Goal: Task Accomplishment & Management: Manage account settings

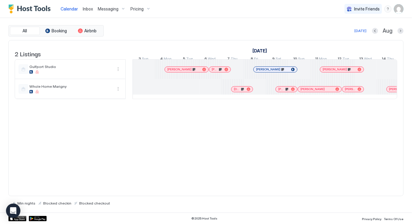
scroll to position [0, 332]
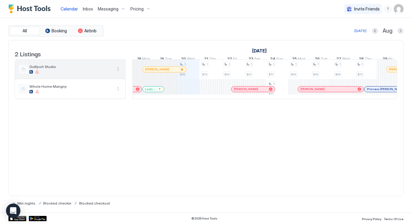
click at [70, 69] on span "Gulfport Studio" at bounding box center [70, 66] width 83 height 4
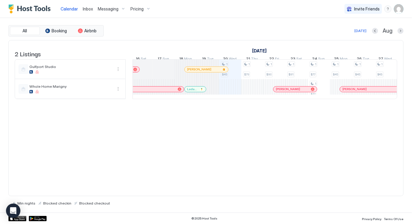
scroll to position [0, 285]
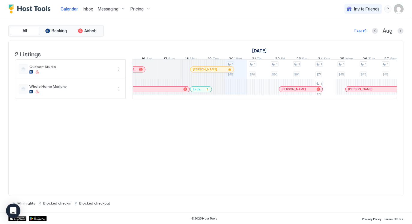
drag, startPoint x: 211, startPoint y: 146, endPoint x: 220, endPoint y: 96, distance: 51.4
click at [211, 146] on div "2 Listings [DATE] [DATE] 3 Sun 4 Mon 5 Tue 6 Wed 7 Thu 8 Fri 9 Sat 10 Sun 11 Mo…" at bounding box center [205, 118] width 395 height 156
click at [202, 72] on div at bounding box center [202, 69] width 5 height 5
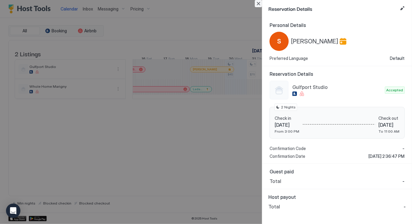
click at [257, 4] on button "Close" at bounding box center [258, 3] width 7 height 7
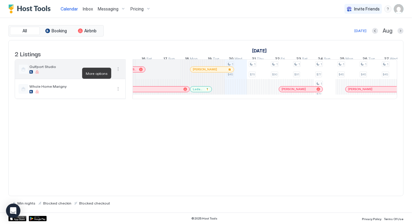
click at [118, 73] on button "More options" at bounding box center [117, 69] width 7 height 7
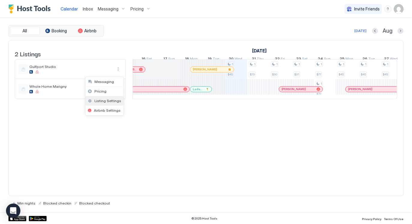
drag, startPoint x: 112, startPoint y: 101, endPoint x: 110, endPoint y: 98, distance: 4.5
click at [112, 101] on span "Listing Settings" at bounding box center [107, 101] width 27 height 4
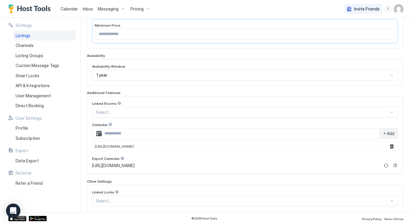
scroll to position [159, 0]
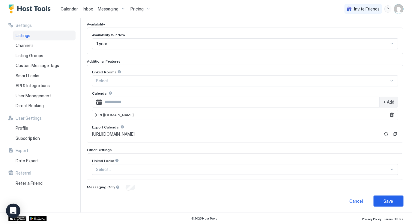
click at [361, 115] on div "[URL][DOMAIN_NAME]" at bounding box center [245, 115] width 306 height 10
click at [266, 114] on div "[URL][DOMAIN_NAME]" at bounding box center [245, 115] width 306 height 10
click at [71, 9] on span "Calendar" at bounding box center [69, 8] width 17 height 5
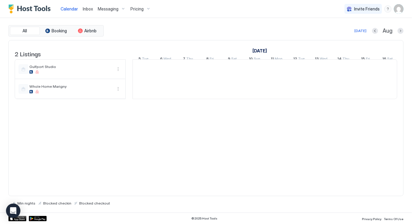
scroll to position [0, 332]
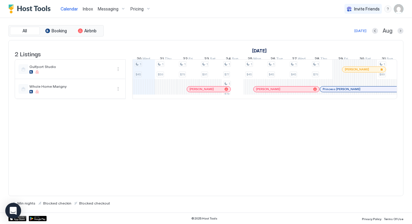
click at [10, 214] on div "Open Intercom Messenger" at bounding box center [13, 211] width 16 height 16
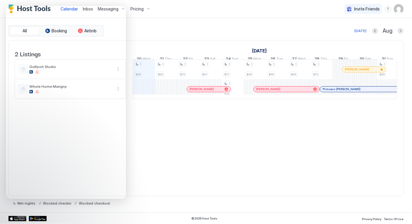
drag, startPoint x: 200, startPoint y: 176, endPoint x: 200, endPoint y: 166, distance: 9.9
click at [200, 175] on div "2 Listings [DATE] [DATE] 5 Tue 6 Wed 7 Thu 8 Fri 9 Sat 10 Sun 11 Mon 12 Tue 13 …" at bounding box center [205, 118] width 395 height 156
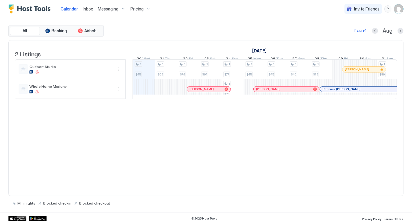
click at [137, 9] on span "Pricing" at bounding box center [136, 8] width 13 height 5
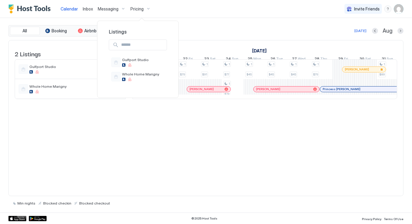
drag, startPoint x: 218, startPoint y: 10, endPoint x: 366, endPoint y: 13, distance: 148.0
click at [220, 10] on div at bounding box center [206, 112] width 412 height 224
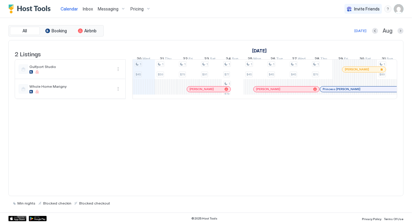
click at [395, 10] on img "User profile" at bounding box center [399, 9] width 10 height 10
click at [362, 32] on div "Settings" at bounding box center [365, 33] width 76 height 10
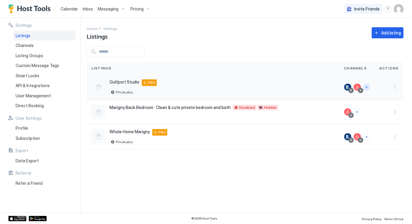
click at [369, 88] on button "Connect channels" at bounding box center [366, 87] width 7 height 7
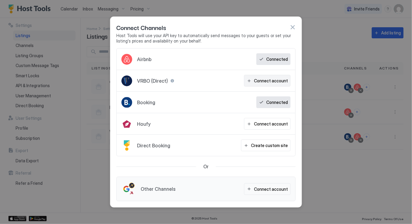
click at [258, 78] on div "Connect account" at bounding box center [271, 81] width 34 height 6
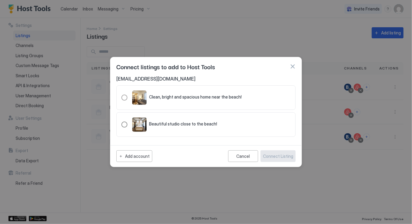
click at [166, 125] on span "Beautiful studio close to the beach!" at bounding box center [183, 123] width 68 height 5
click at [289, 158] on div "Connect Listing" at bounding box center [278, 156] width 30 height 6
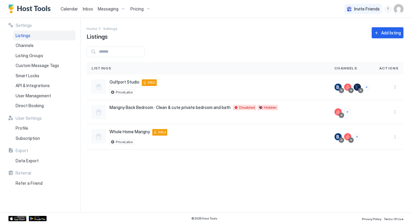
click at [292, 160] on div "Settings Home Settings Listings Add listing Listings Channels Actions Gulfport …" at bounding box center [249, 115] width 325 height 195
click at [63, 8] on span "Calendar" at bounding box center [69, 8] width 17 height 5
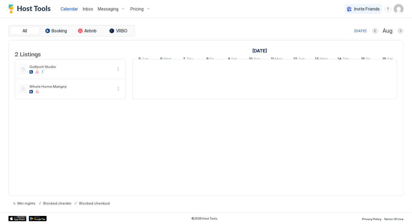
scroll to position [0, 332]
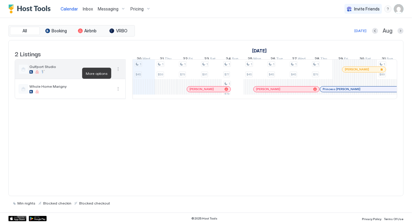
click at [115, 73] on button "More options" at bounding box center [117, 69] width 7 height 7
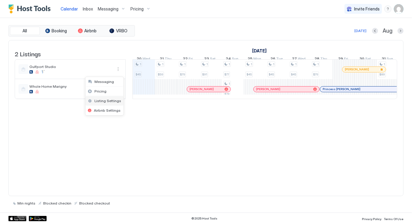
click at [113, 101] on span "Listing Settings" at bounding box center [107, 101] width 27 height 4
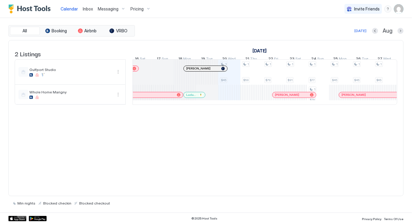
scroll to position [0, 229]
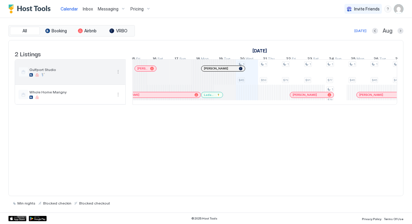
click at [118, 75] on button "More options" at bounding box center [117, 71] width 7 height 7
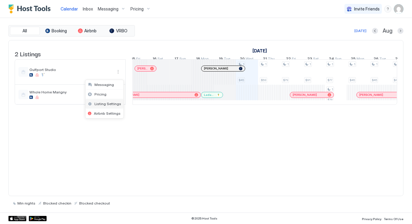
click at [108, 102] on span "Listing Settings" at bounding box center [107, 104] width 27 height 4
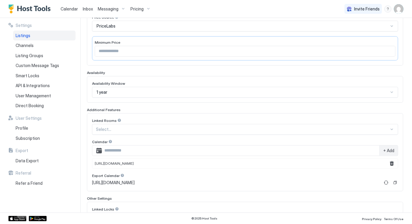
scroll to position [139, 0]
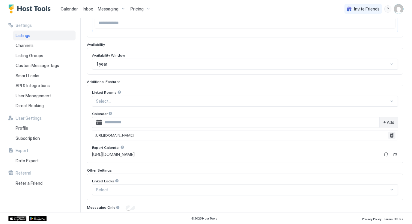
click at [391, 134] on button "Remove" at bounding box center [391, 135] width 7 height 7
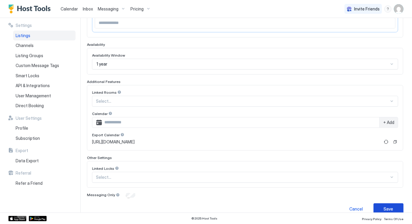
drag, startPoint x: 393, startPoint y: 205, endPoint x: 384, endPoint y: 201, distance: 9.3
click at [393, 205] on button "Save" at bounding box center [388, 208] width 30 height 11
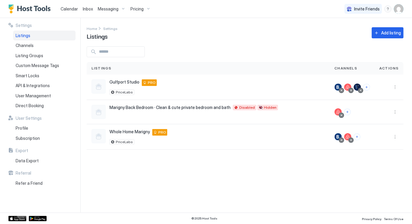
click at [66, 8] on span "Calendar" at bounding box center [69, 8] width 17 height 5
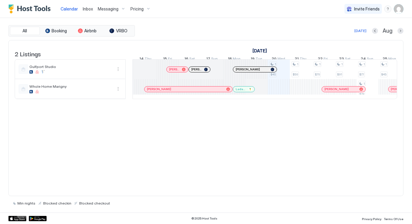
click at [293, 151] on div "2 Listings [DATE] [DATE] 5 Tue 6 Wed 7 Thu 8 Fri 9 Sat 10 Sun 11 Mon 12 Tue 13 …" at bounding box center [205, 118] width 395 height 156
click at [109, 8] on span "Messaging" at bounding box center [108, 8] width 21 height 5
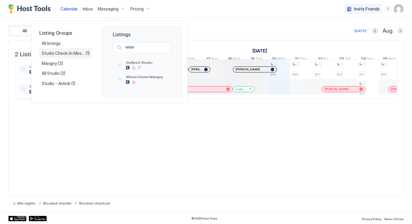
click at [52, 51] on span "Studio Check-In Message with Static Door Code" at bounding box center [64, 53] width 44 height 5
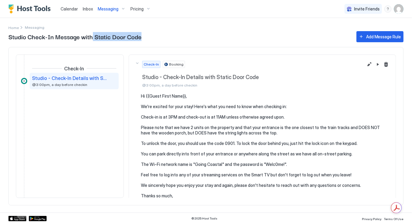
drag, startPoint x: 131, startPoint y: 38, endPoint x: 161, endPoint y: 37, distance: 30.3
click at [161, 37] on span "Studio Check-In Message with Static Door Code" at bounding box center [179, 36] width 342 height 9
drag, startPoint x: 104, startPoint y: 30, endPoint x: 173, endPoint y: 32, distance: 69.5
click at [173, 32] on div "Studio Check-In Message with Static Door Code Add Message Rule Check-In Studio …" at bounding box center [205, 121] width 395 height 183
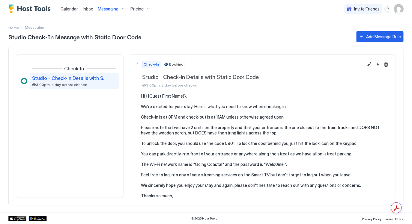
click at [185, 28] on div "Home Messaging" at bounding box center [205, 24] width 395 height 12
click at [62, 10] on span "Calendar" at bounding box center [69, 8] width 17 height 5
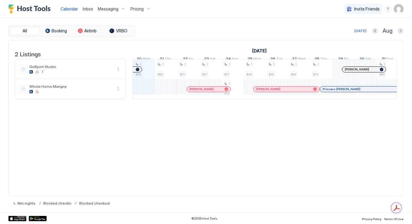
click at [107, 10] on span "Messaging" at bounding box center [108, 8] width 21 height 5
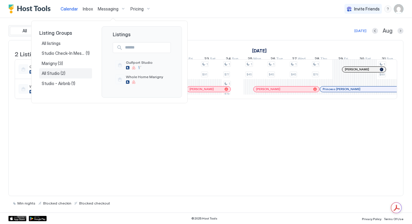
click at [58, 74] on span "All Studio" at bounding box center [51, 73] width 19 height 5
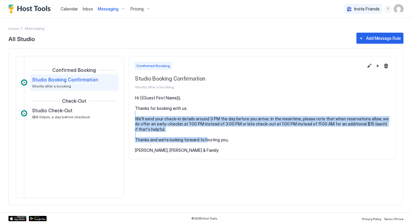
drag, startPoint x: 196, startPoint y: 128, endPoint x: 219, endPoint y: 146, distance: 29.2
click at [211, 143] on pre "Hi {{Guest First Name}}, Thanks for booking with us. We'll send your check-in d…" at bounding box center [262, 124] width 255 height 58
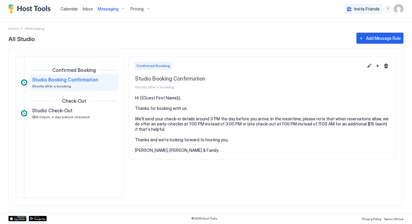
click at [219, 146] on pre "Hi {{Guest First Name}}, Thanks for booking with us. We'll send your check-in d…" at bounding box center [262, 124] width 255 height 58
click at [67, 11] on link "Calendar" at bounding box center [69, 9] width 17 height 6
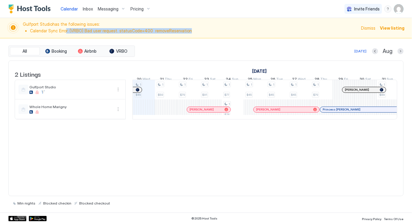
drag, startPoint x: 65, startPoint y: 31, endPoint x: 204, endPoint y: 31, distance: 138.4
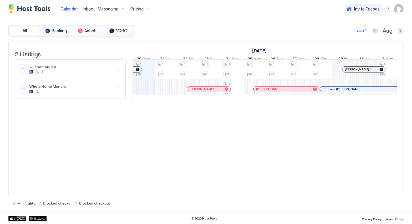
click at [204, 31] on div "[DATE] Aug" at bounding box center [269, 30] width 267 height 7
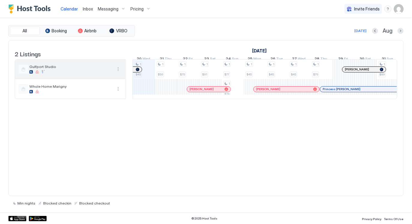
click at [117, 73] on button "More options" at bounding box center [117, 69] width 7 height 7
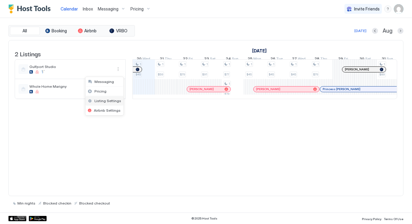
click at [109, 99] on span "Listing Settings" at bounding box center [107, 101] width 27 height 4
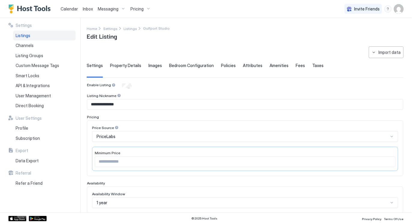
click at [46, 37] on div "Listings" at bounding box center [44, 36] width 62 height 10
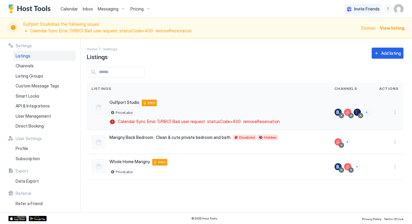
click at [360, 112] on div at bounding box center [356, 112] width 7 height 7
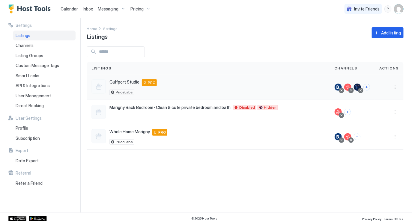
click at [359, 87] on div at bounding box center [356, 87] width 7 height 7
click at [362, 91] on div at bounding box center [360, 90] width 3 height 3
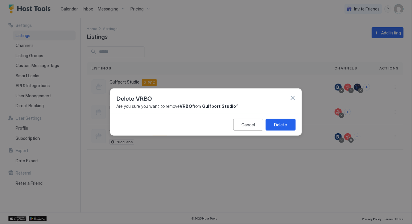
click at [282, 123] on div "Delete" at bounding box center [280, 125] width 13 height 6
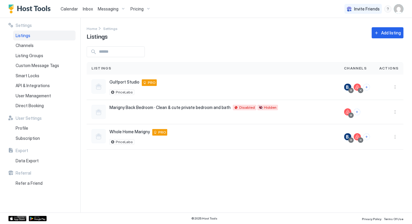
click at [253, 43] on div "Settings Home Settings Listings Add listing Listings Channels Actions Gulfport …" at bounding box center [249, 115] width 325 height 195
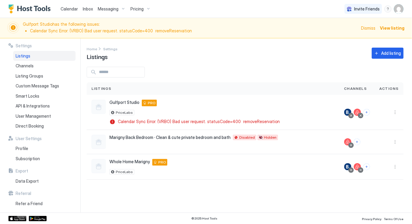
click at [393, 28] on span "View listing" at bounding box center [392, 28] width 25 height 6
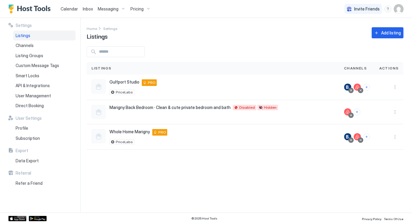
drag, startPoint x: 228, startPoint y: 49, endPoint x: 336, endPoint y: 27, distance: 110.3
click at [228, 49] on div at bounding box center [245, 51] width 317 height 11
click at [396, 8] on img "User profile" at bounding box center [399, 9] width 10 height 10
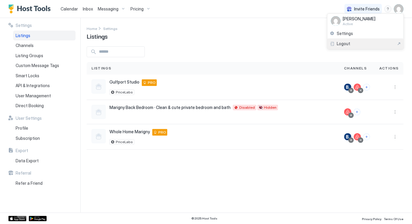
click at [353, 45] on div "Logout" at bounding box center [364, 43] width 71 height 5
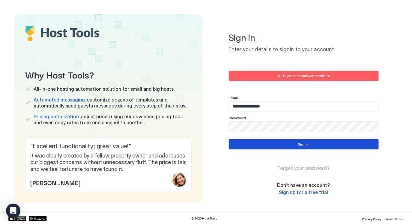
click at [296, 141] on button "Sign in" at bounding box center [304, 144] width 150 height 10
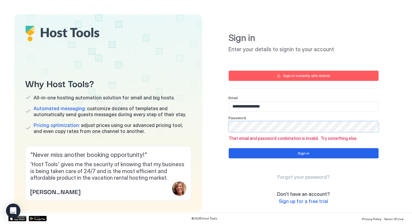
type input "**********"
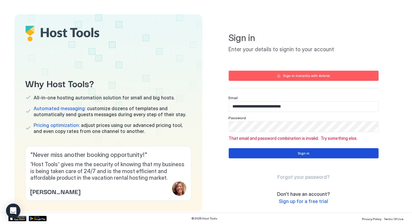
click at [336, 153] on button "Sign in" at bounding box center [304, 153] width 150 height 10
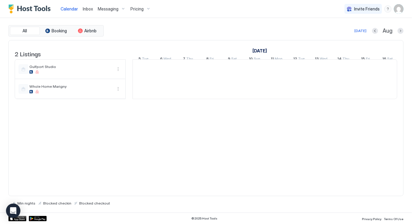
scroll to position [0, 332]
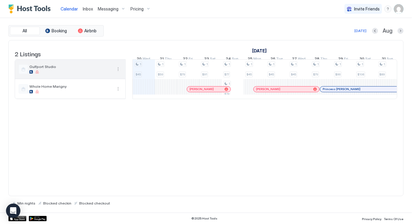
click at [116, 72] on button "More options" at bounding box center [117, 69] width 7 height 7
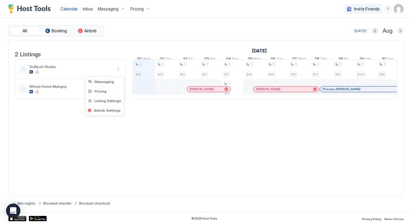
click at [136, 38] on div at bounding box center [206, 112] width 412 height 224
click at [400, 8] on img "User profile" at bounding box center [399, 9] width 10 height 10
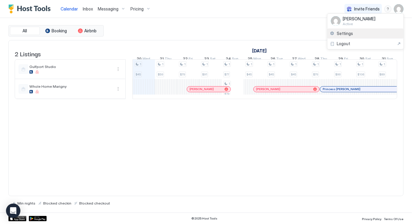
click at [351, 33] on span "Settings" at bounding box center [345, 33] width 16 height 5
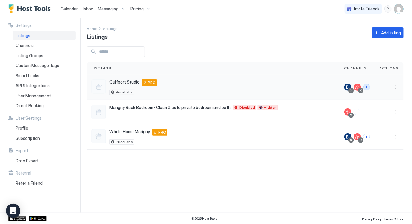
click at [367, 88] on button "Connect channels" at bounding box center [366, 87] width 7 height 7
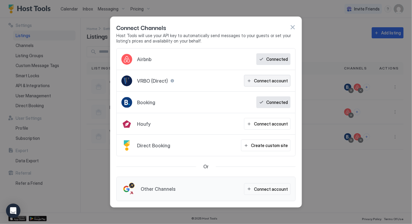
click at [278, 78] on div "Connect account" at bounding box center [271, 81] width 34 height 6
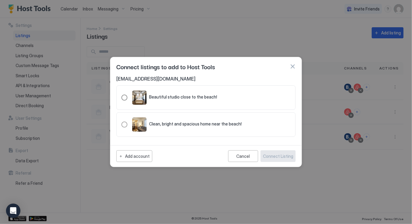
click at [214, 98] on span "Beautiful studio close to the beach!" at bounding box center [183, 96] width 68 height 5
click at [289, 157] on div "Connect Listing" at bounding box center [278, 156] width 30 height 6
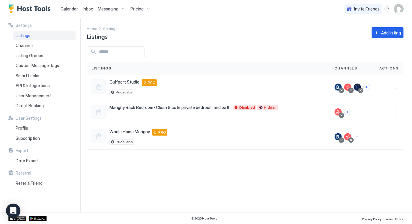
click at [67, 7] on span "Calendar" at bounding box center [69, 8] width 17 height 5
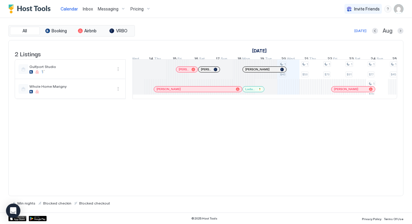
drag, startPoint x: 237, startPoint y: 131, endPoint x: 251, endPoint y: 114, distance: 21.3
click at [237, 131] on div "2 Listings July 2025 August 2025 September 2025 16 Wed 17 Thu 18 Fri 19 Sat 20 …" at bounding box center [205, 118] width 395 height 156
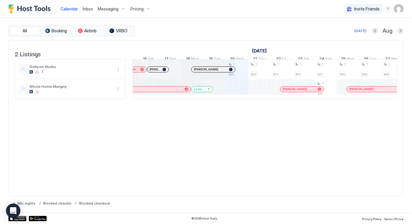
click at [179, 143] on div "2 Listings July 2025 August 2025 September 2025 16 Wed 17 Thu 18 Fri 19 Sat 20 …" at bounding box center [205, 118] width 395 height 156
drag, startPoint x: 236, startPoint y: 167, endPoint x: 222, endPoint y: 126, distance: 43.2
click at [235, 164] on div "2 Listings July 2025 August 2025 September 2025 16 Wed 17 Thu 18 Fri 19 Sat 20 …" at bounding box center [205, 118] width 395 height 156
